Goal: Information Seeking & Learning: Learn about a topic

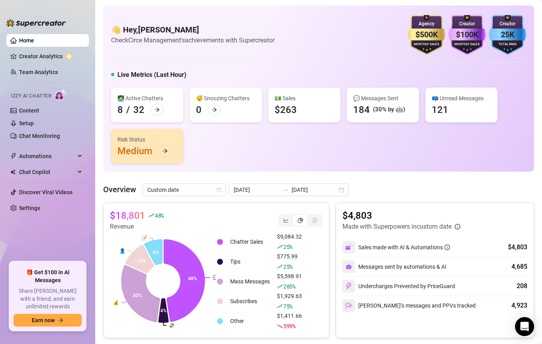
click at [53, 71] on link "Team Analytics" at bounding box center [38, 72] width 39 height 6
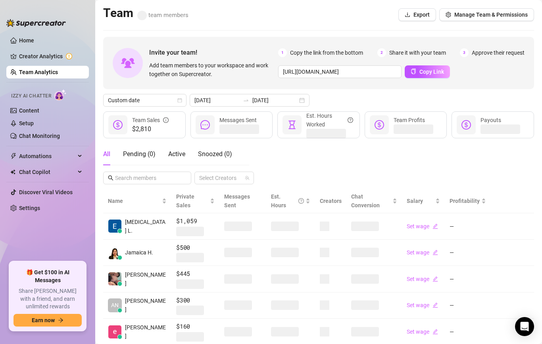
scroll to position [48, 0]
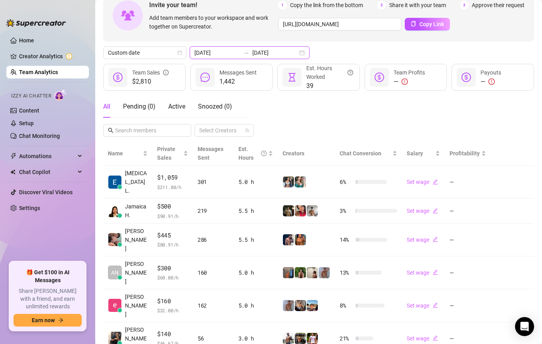
click at [230, 50] on input "[DATE]" at bounding box center [216, 52] width 45 height 9
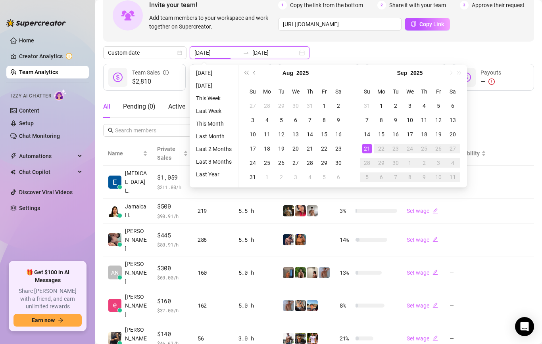
type input "[DATE]"
click at [368, 147] on div "21" at bounding box center [367, 149] width 10 height 10
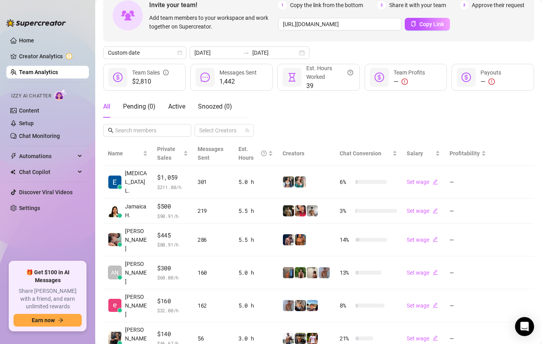
scroll to position [144, 0]
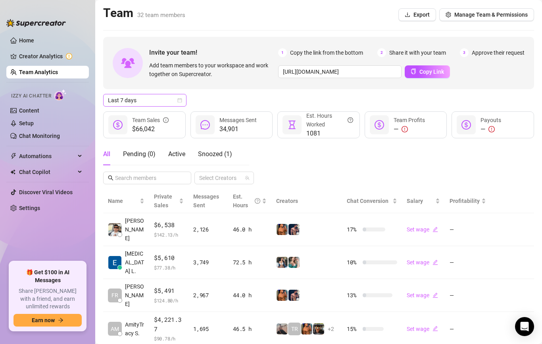
click at [160, 98] on span "Last 7 days" at bounding box center [145, 100] width 74 height 12
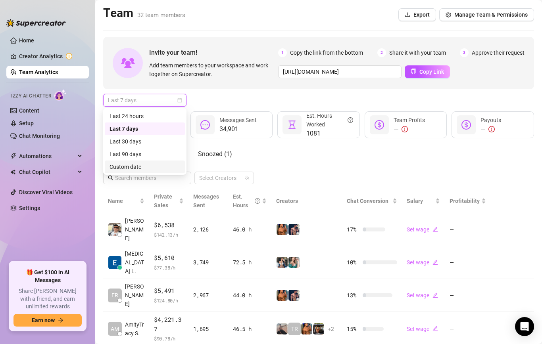
click at [146, 166] on div "Custom date" at bounding box center [144, 167] width 71 height 9
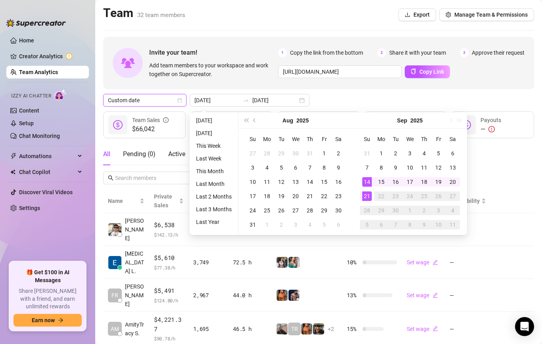
type input "[DATE]"
click at [366, 197] on div "21" at bounding box center [367, 197] width 10 height 10
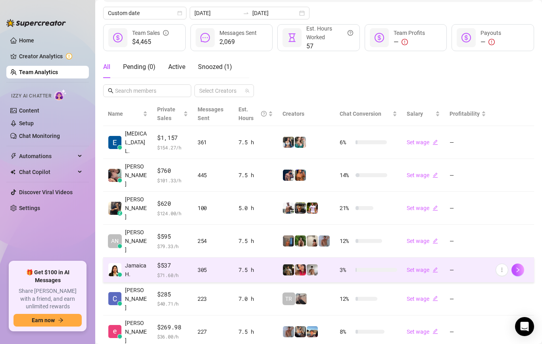
scroll to position [100, 0]
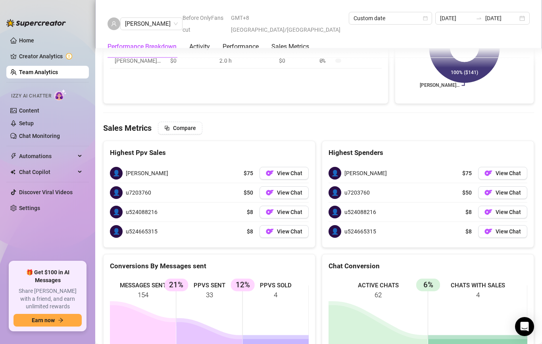
scroll to position [1069, 0]
